Goal: Navigation & Orientation: Find specific page/section

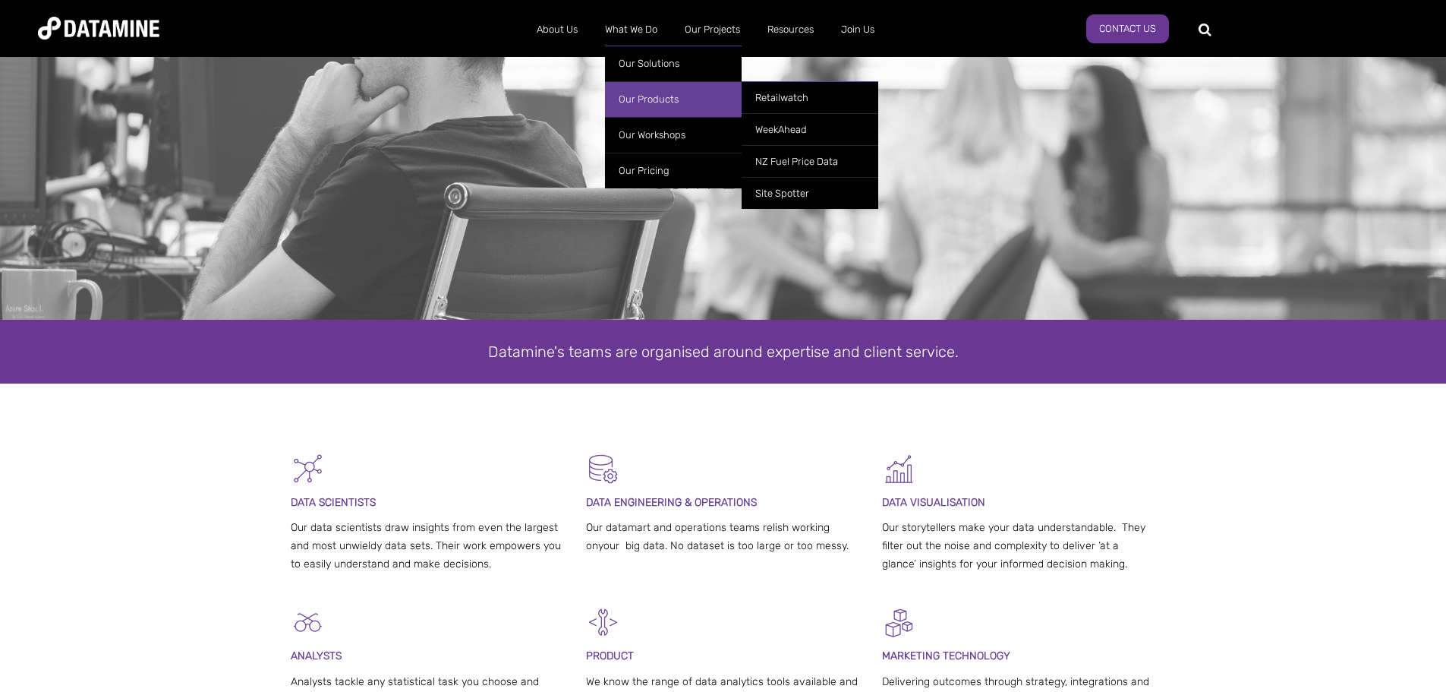
click at [643, 90] on link "Our Products" at bounding box center [673, 99] width 137 height 36
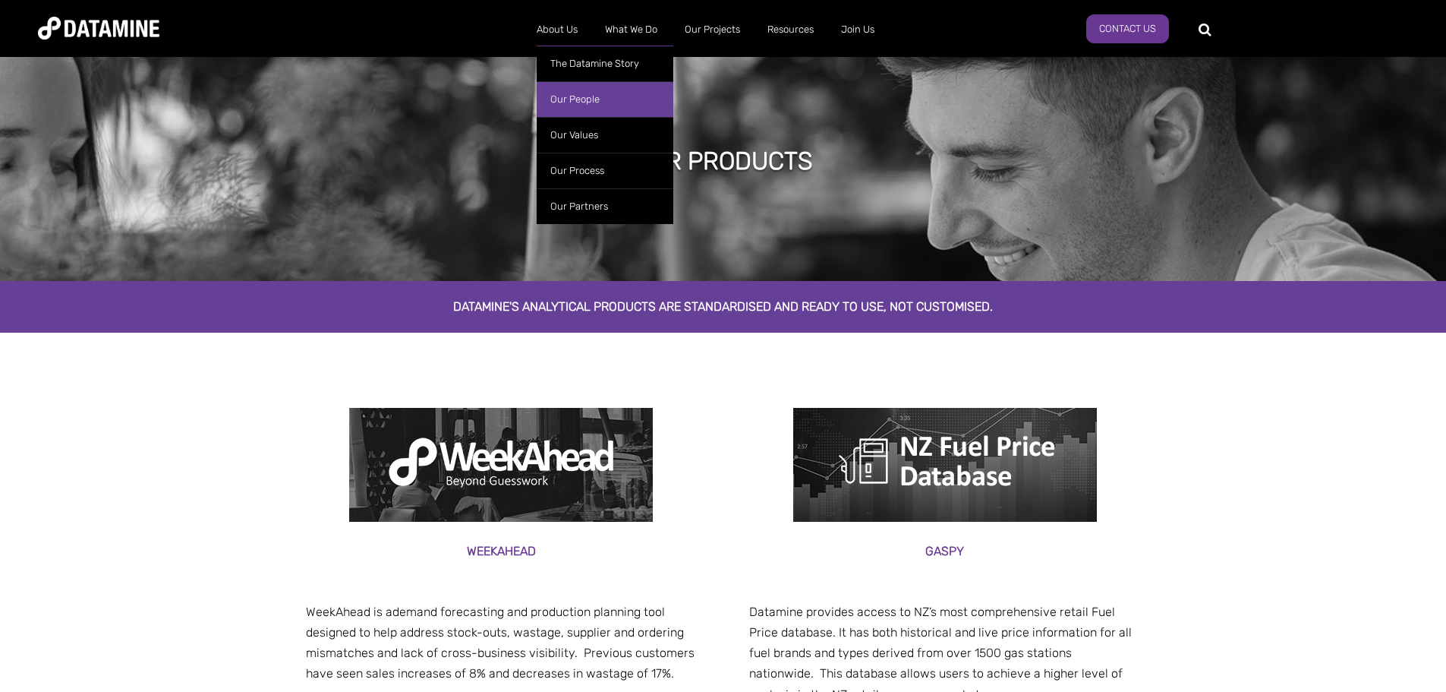
click at [578, 93] on link "Our People" at bounding box center [605, 99] width 137 height 36
